Goal: Answer question/provide support

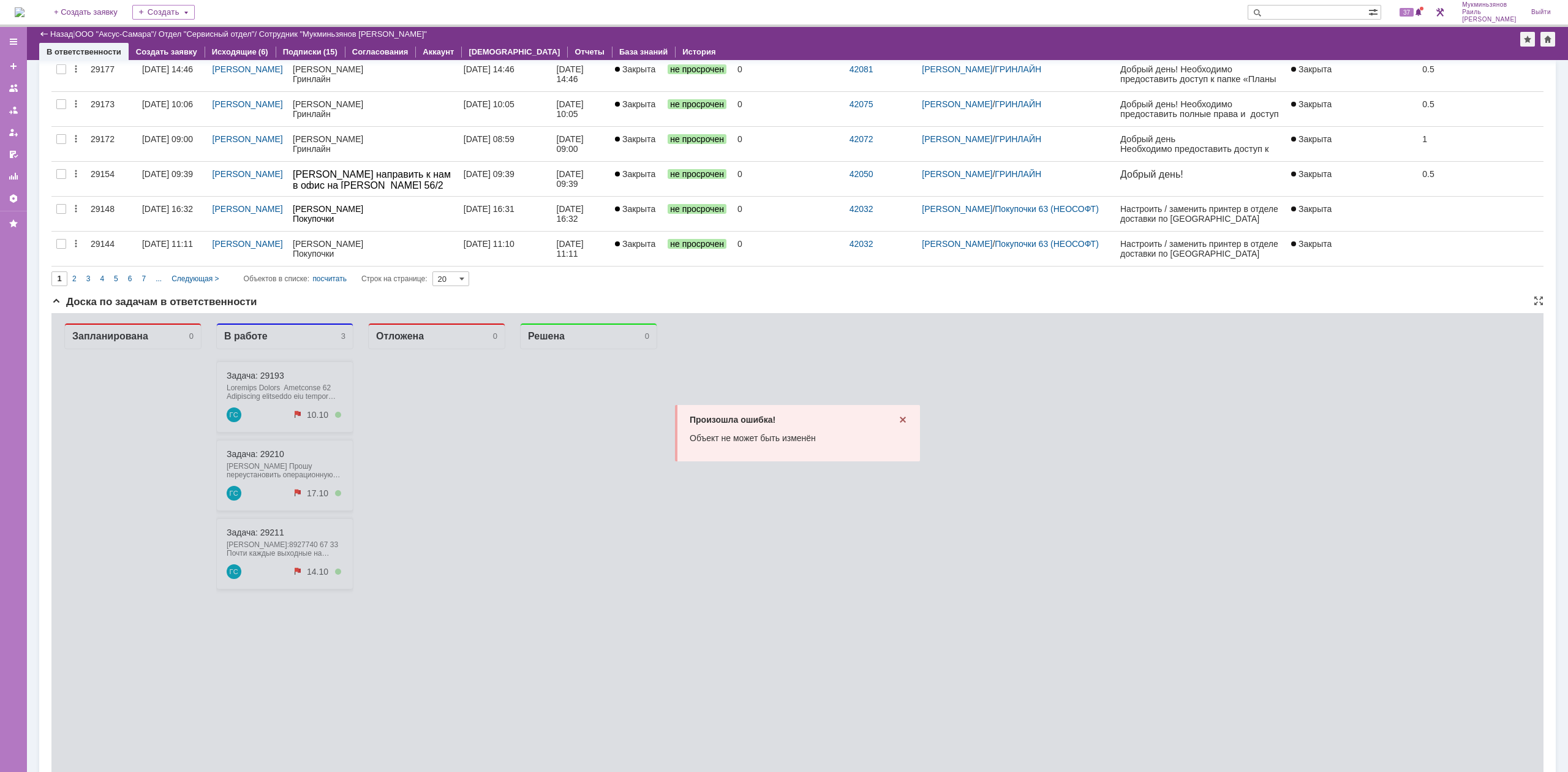
scroll to position [643, 0]
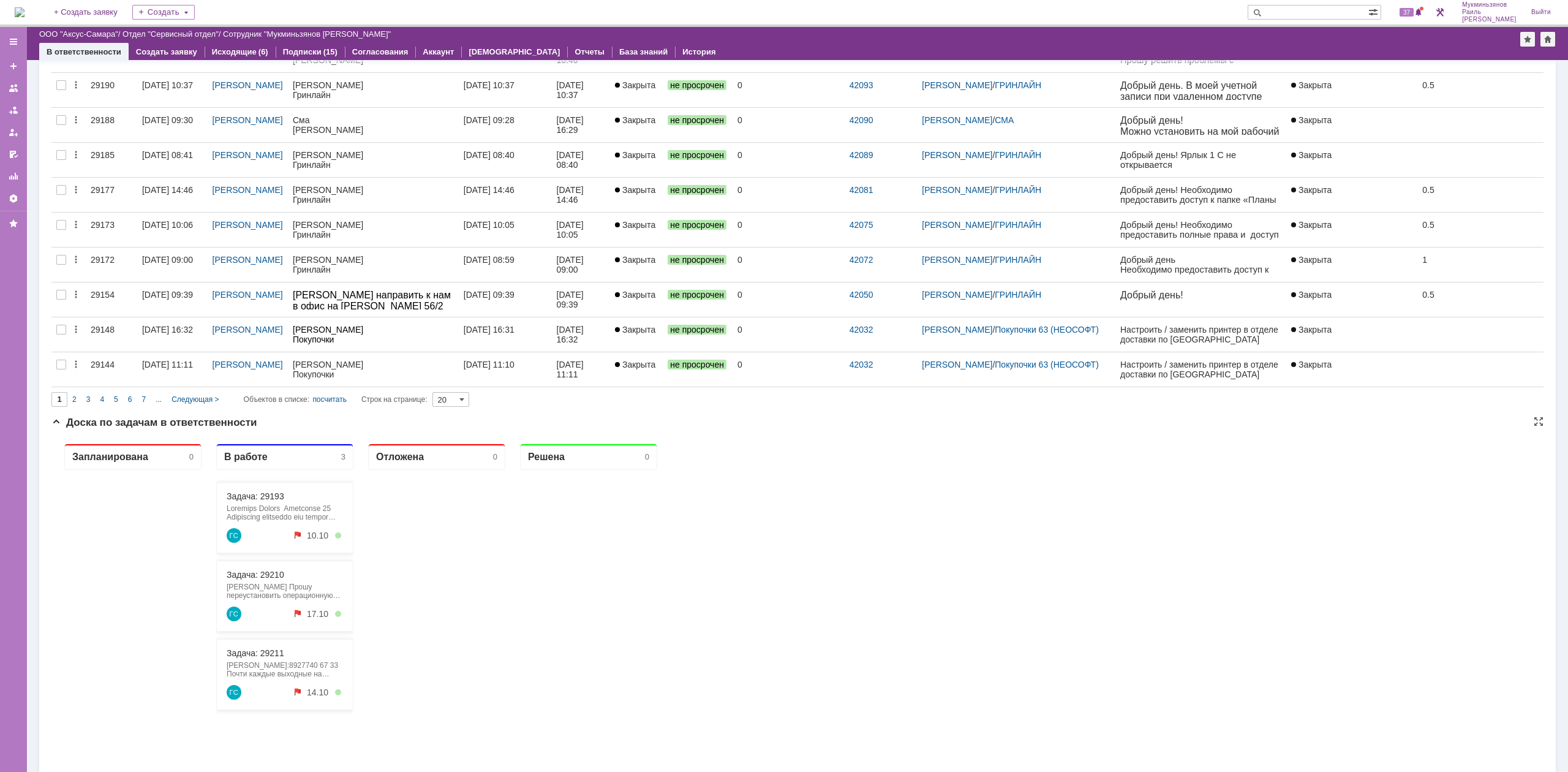
scroll to position [643, 0]
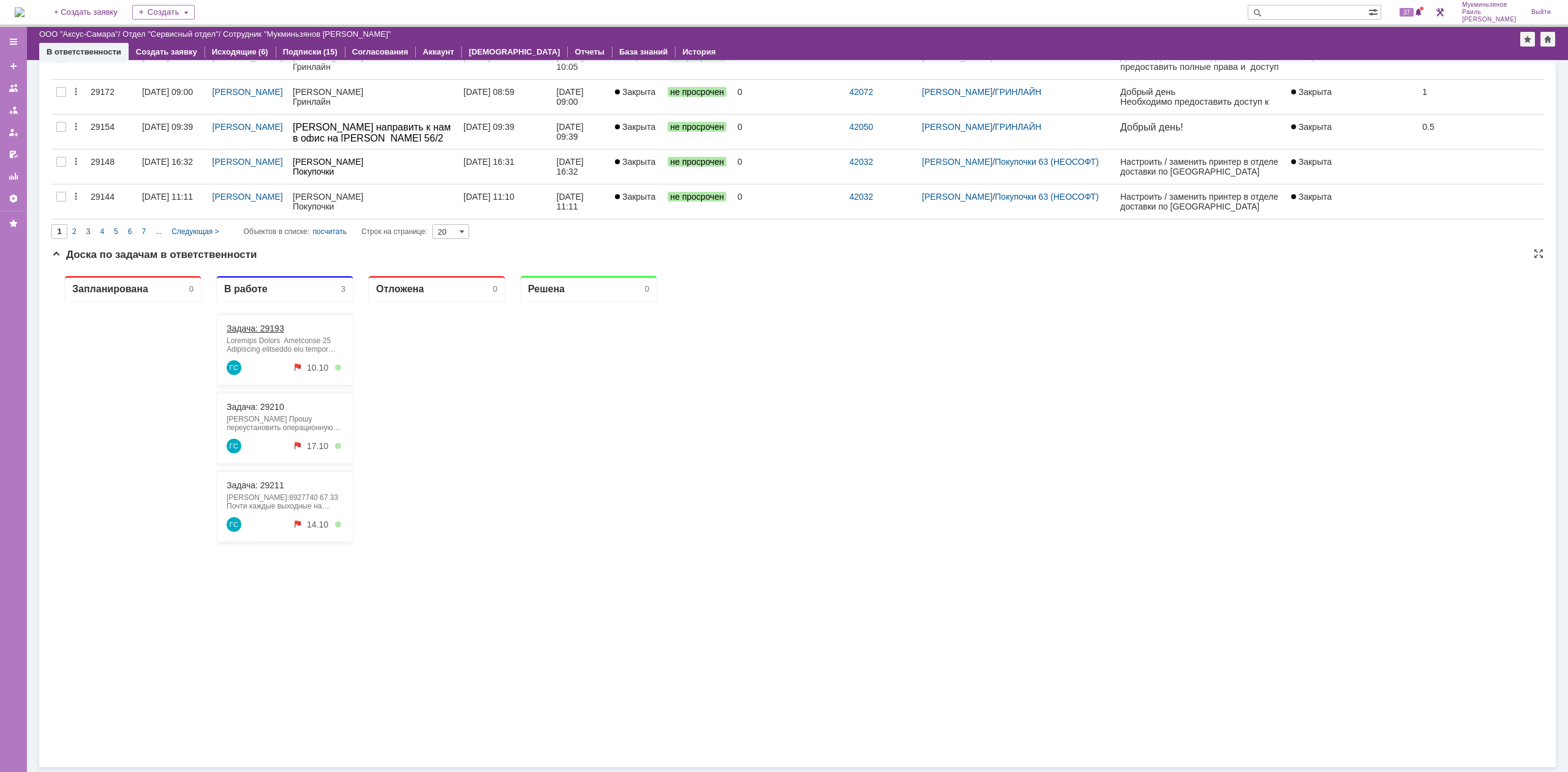
click at [258, 328] on link "Задача: 29193" at bounding box center [255, 328] width 58 height 10
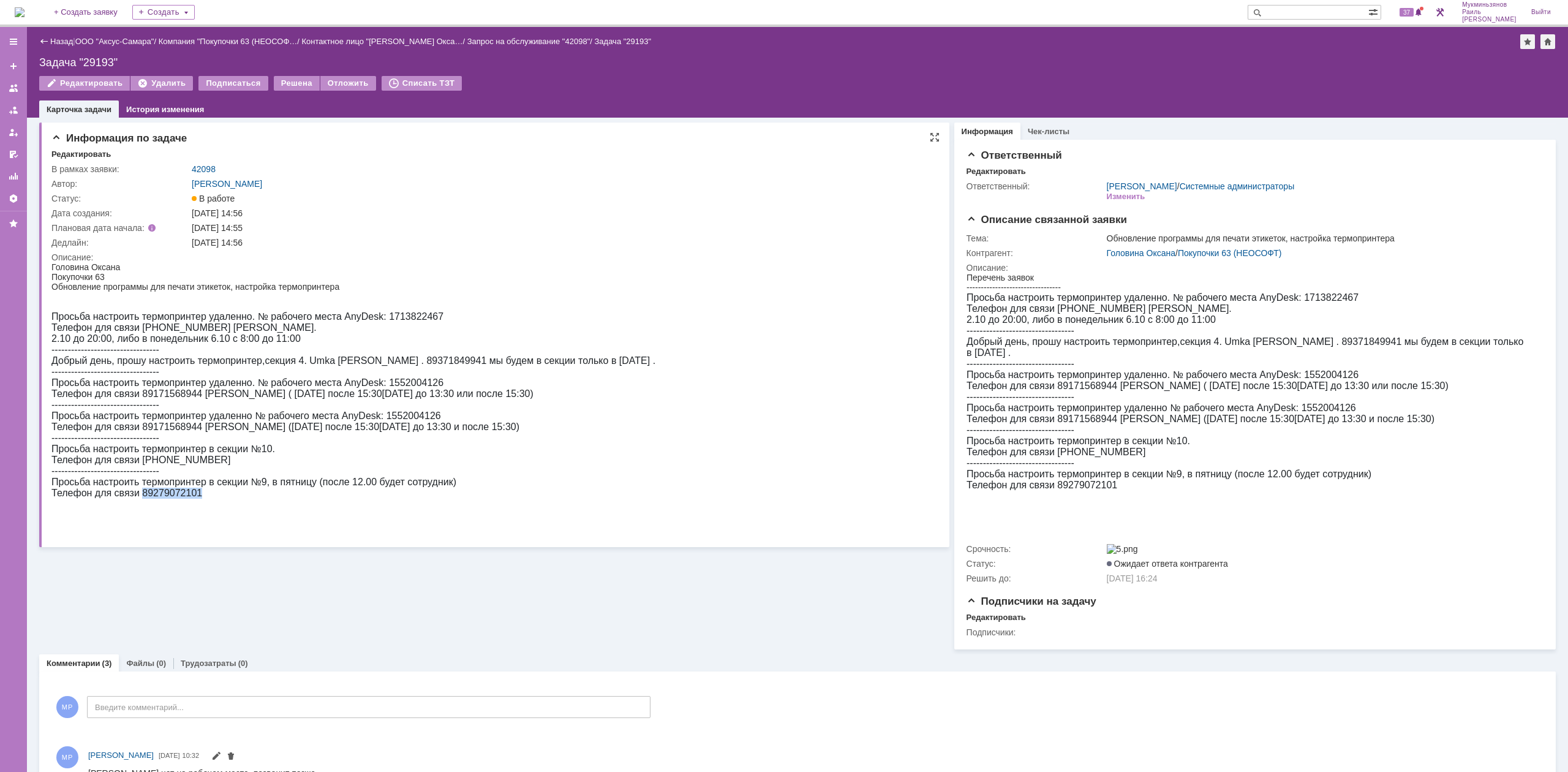
drag, startPoint x: 138, startPoint y: 527, endPoint x: 207, endPoint y: 528, distance: 69.0
click at [207, 498] on div "Просьба настроить термопринтер удаленно. № рабочего места AnyDesk: 1713822467 Т…" at bounding box center [353, 405] width 604 height 188
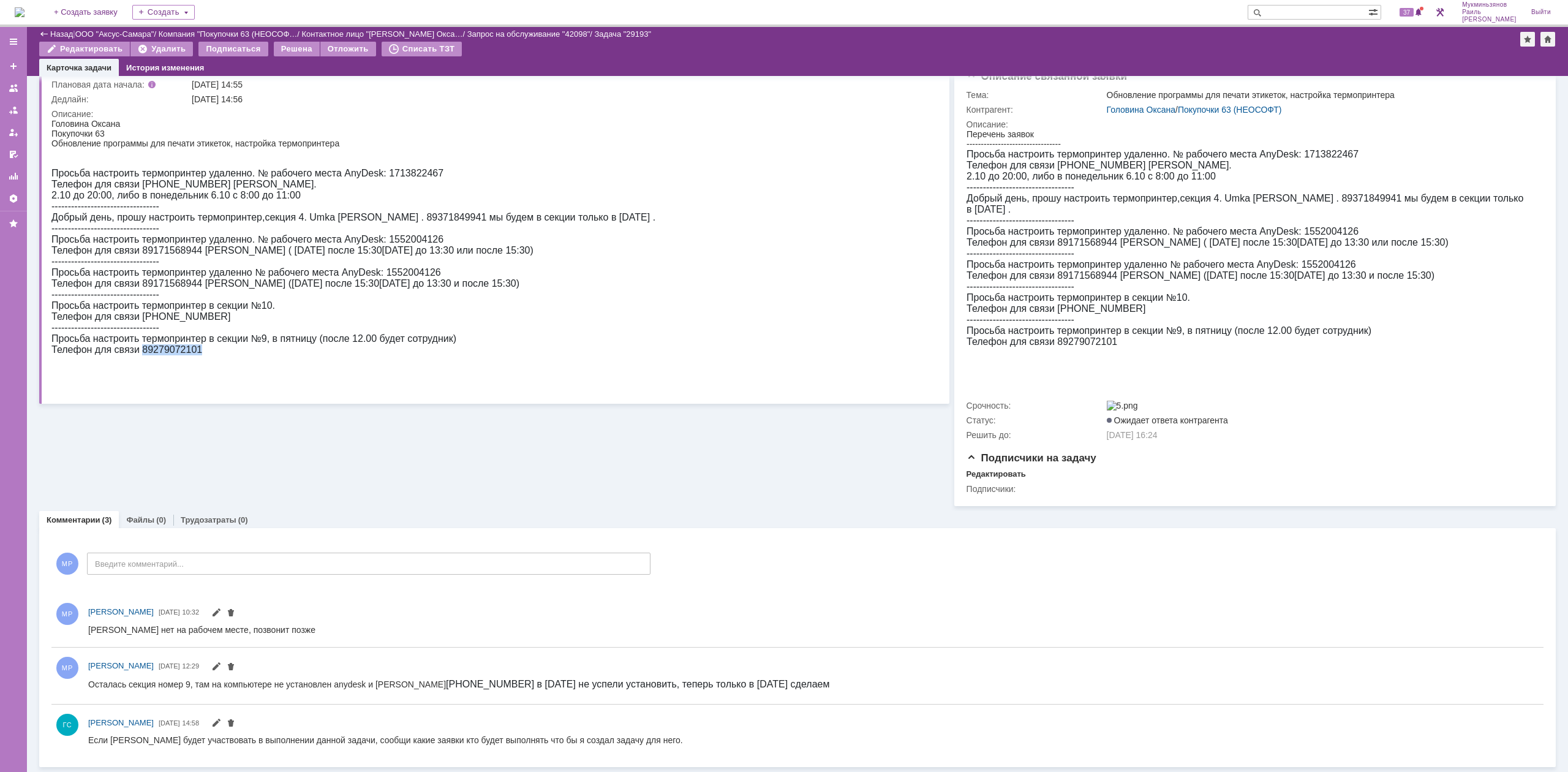
scroll to position [108, 0]
drag, startPoint x: 251, startPoint y: 367, endPoint x: 269, endPoint y: 367, distance: 18.0
click at [269, 343] on span "Просьба настроить термопринтер в секции №9, в пятницу (после 12.00 будет сотруд…" at bounding box center [254, 338] width 405 height 10
drag, startPoint x: 201, startPoint y: 382, endPoint x: 52, endPoint y: 374, distance: 149.2
click at [52, 355] on div "Просьба настроить термопринтер удаленно. № рабочего места AnyDesk: 1713822467 Т…" at bounding box center [353, 261] width 604 height 188
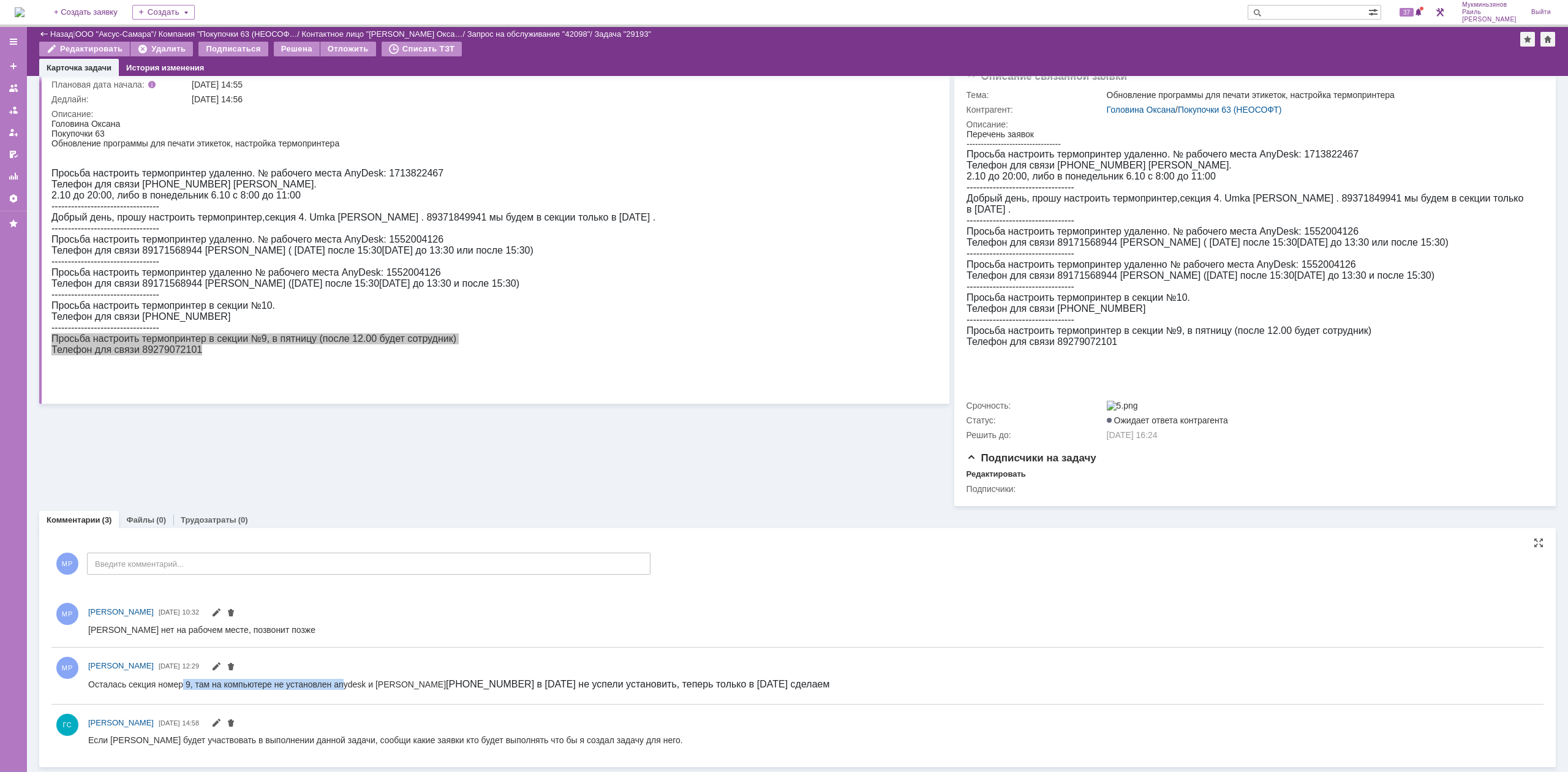
drag, startPoint x: 224, startPoint y: 688, endPoint x: 350, endPoint y: 688, distance: 126.0
click at [346, 687] on div "Осталась секция номер 9, там на компьютере не установлен anydesk и Елена 8-987-…" at bounding box center [459, 683] width 741 height 11
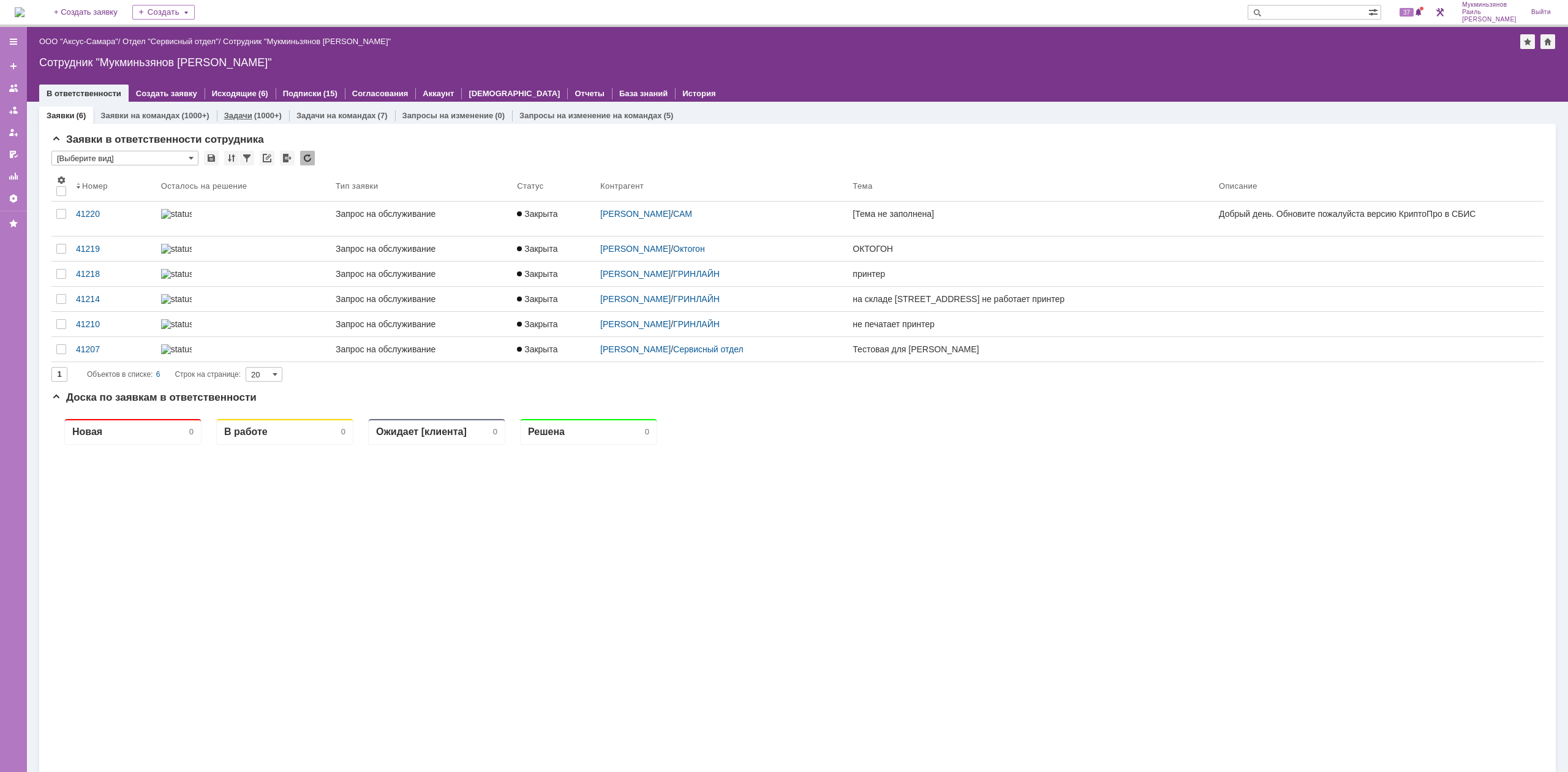
click at [270, 118] on div "(1000+)" at bounding box center [268, 115] width 28 height 9
